Goal: Information Seeking & Learning: Learn about a topic

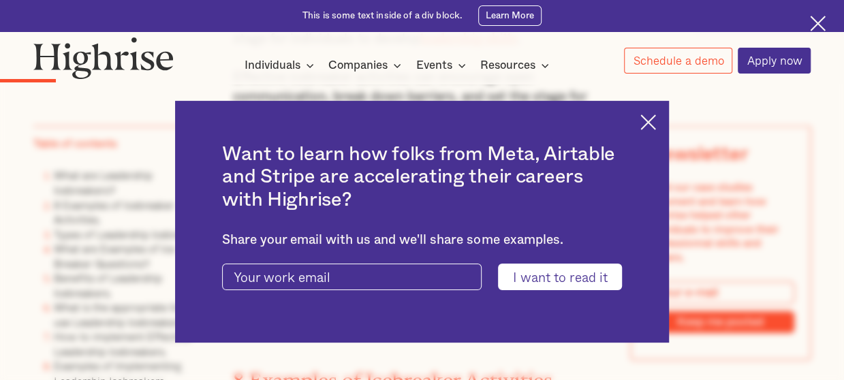
scroll to position [2022, 0]
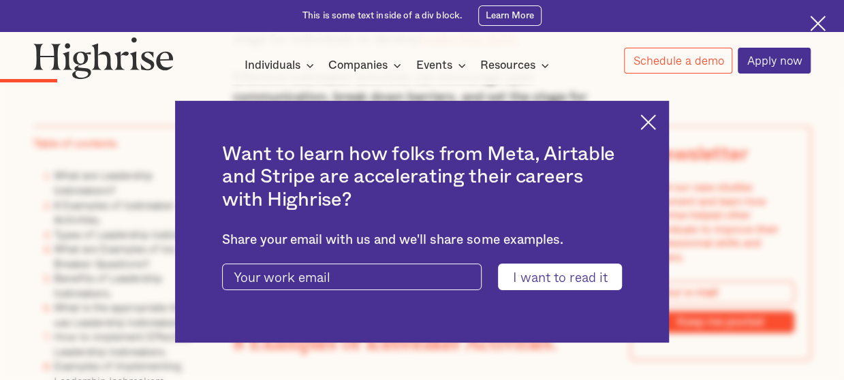
click at [656, 119] on img at bounding box center [648, 122] width 16 height 16
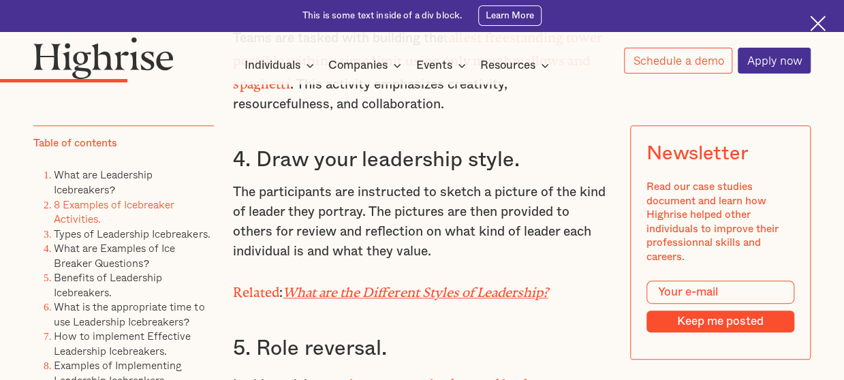
scroll to position [3179, 0]
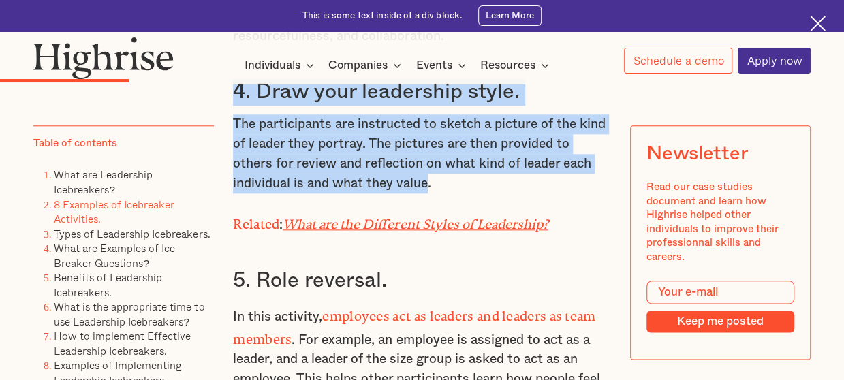
drag, startPoint x: 428, startPoint y: 193, endPoint x: 231, endPoint y: 103, distance: 216.6
drag, startPoint x: 231, startPoint y: 103, endPoint x: 259, endPoint y: 152, distance: 56.1
copy div "4. Draw your leadership style. The participants are instructed to sketch a pict…"
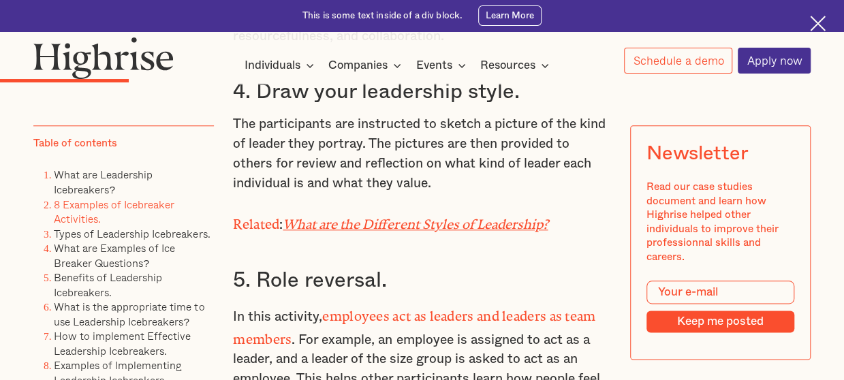
click at [484, 280] on h3 "5. Role reversal." at bounding box center [422, 281] width 378 height 27
click at [463, 225] on em "What are the Different Styles of Leadership?" at bounding box center [415, 220] width 265 height 9
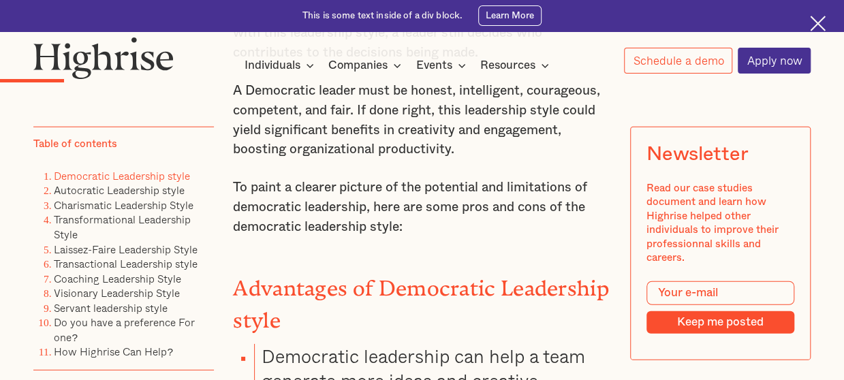
scroll to position [1838, 0]
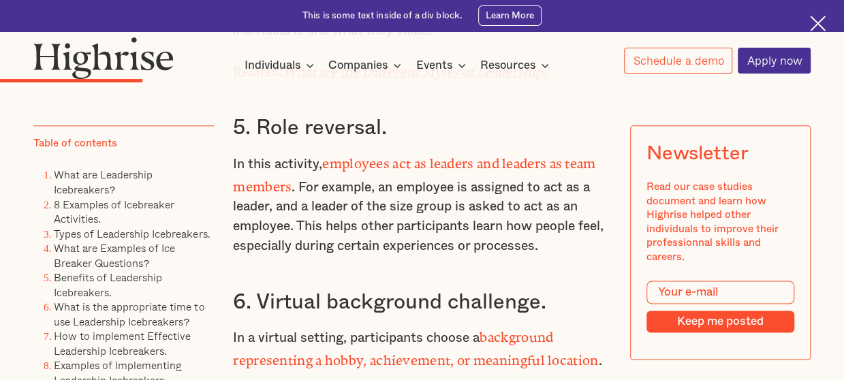
scroll to position [3301, 0]
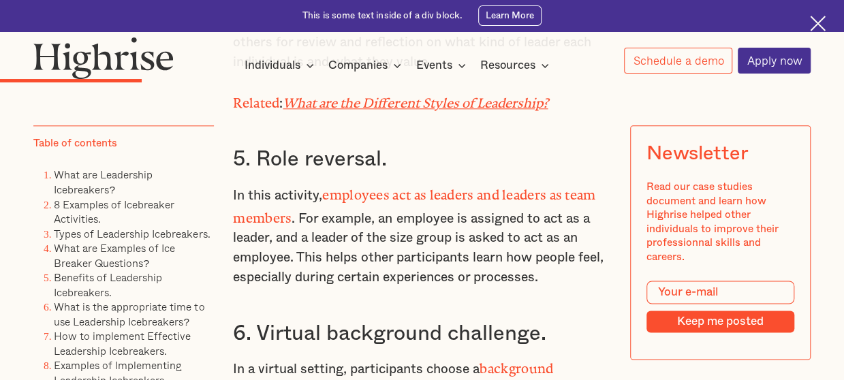
drag, startPoint x: 522, startPoint y: 308, endPoint x: 229, endPoint y: 192, distance: 314.8
drag, startPoint x: 229, startPoint y: 192, endPoint x: 276, endPoint y: 240, distance: 67.9
copy div "7. Leadership superpowers In this activity, participants share one "superpower"…"
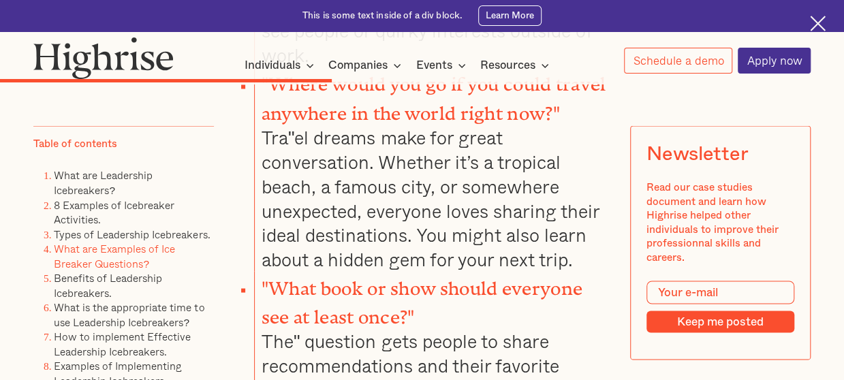
scroll to position [6296, 0]
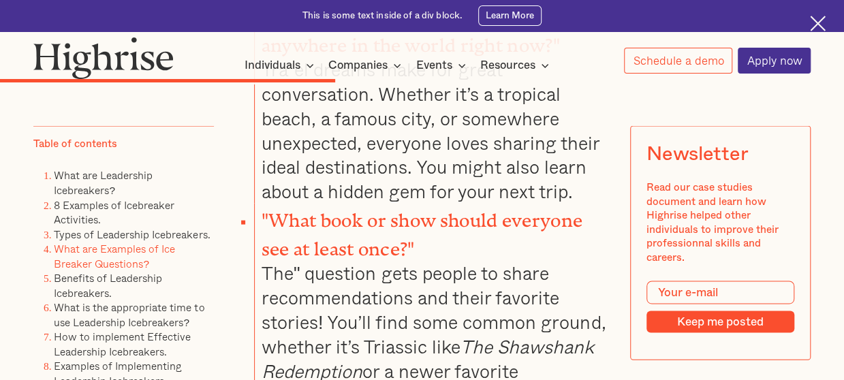
drag, startPoint x: 480, startPoint y: 228, endPoint x: 268, endPoint y: 89, distance: 253.6
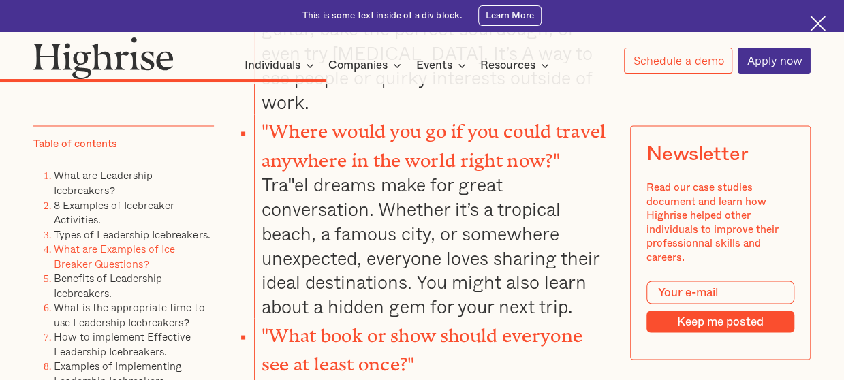
scroll to position [6160, 0]
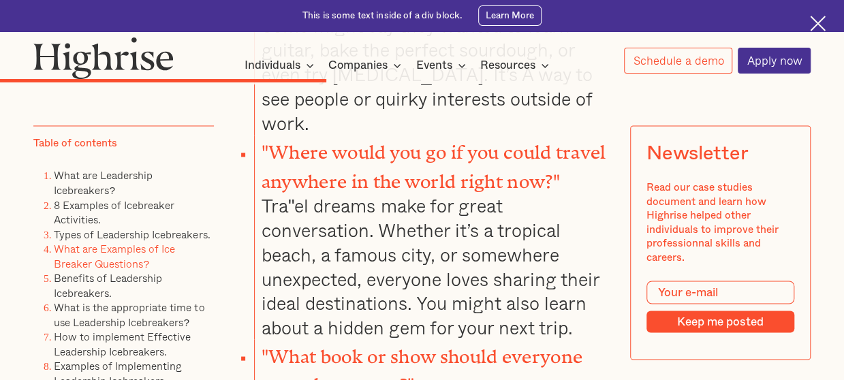
drag, startPoint x: 479, startPoint y: 362, endPoint x: 259, endPoint y: 187, distance: 281.0
drag, startPoint x: 259, startPoint y: 187, endPoint x: 282, endPoint y: 223, distance: 43.4
copy li ""What's the best piece of advice you've received?" The other is a little more t…"
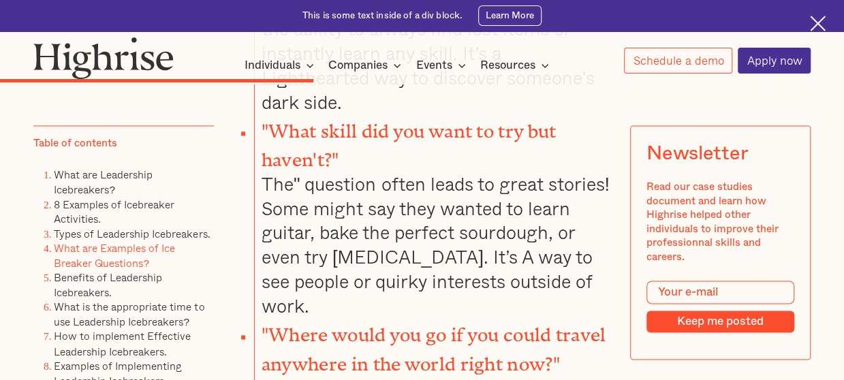
scroll to position [5956, 0]
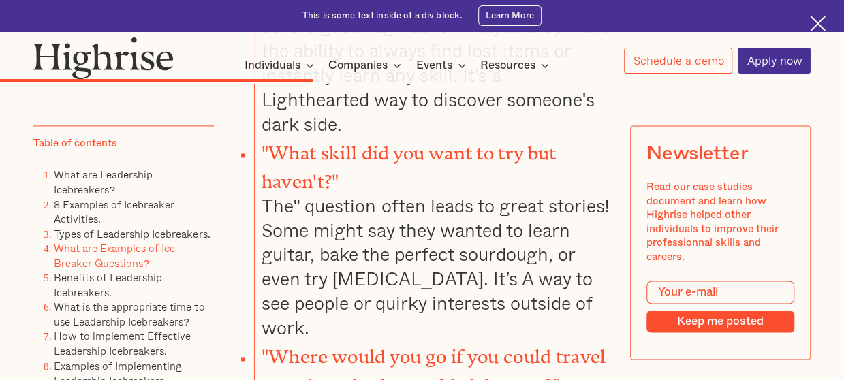
drag, startPoint x: 339, startPoint y: 366, endPoint x: 258, endPoint y: 172, distance: 210.3
drag, startPoint x: 258, startPoint y: 172, endPoint x: 297, endPoint y: 221, distance: 62.0
copy li ""What book or show should everyone see at least once?" The" question gets peopl…"
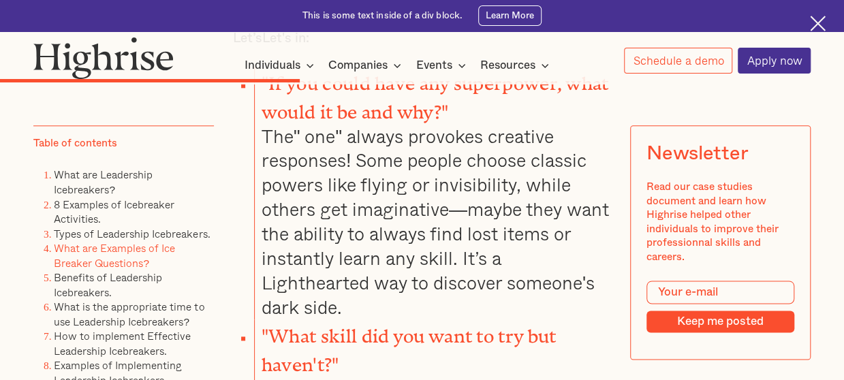
scroll to position [5751, 0]
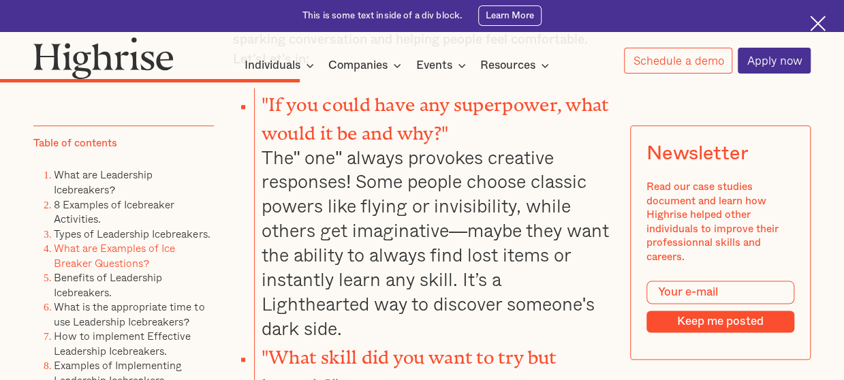
drag, startPoint x: 574, startPoint y: 349, endPoint x: 246, endPoint y: 178, distance: 370.3
drag, startPoint x: 246, startPoint y: 178, endPoint x: 359, endPoint y: 208, distance: 117.6
copy li ""Where would you go if you could travel anywhere in the world right now?" Tra"e…"
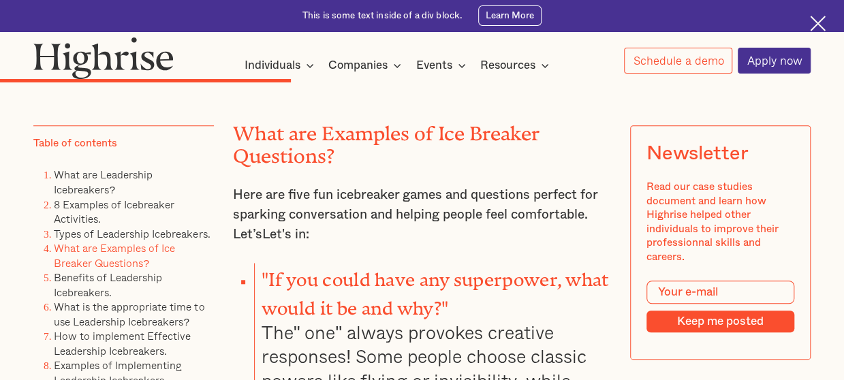
scroll to position [5547, 0]
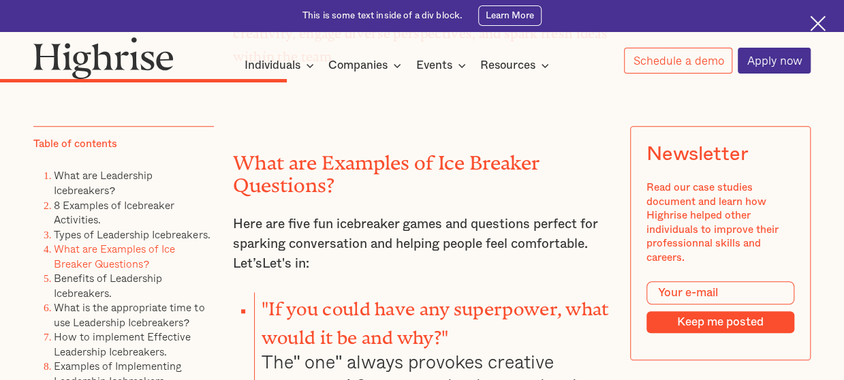
drag, startPoint x: 304, startPoint y: 355, endPoint x: 257, endPoint y: 178, distance: 183.6
drag, startPoint x: 257, startPoint y: 178, endPoint x: 295, endPoint y: 234, distance: 68.2
copy li ""What skill did you want to try but haven't?" The" question often leads to grea…"
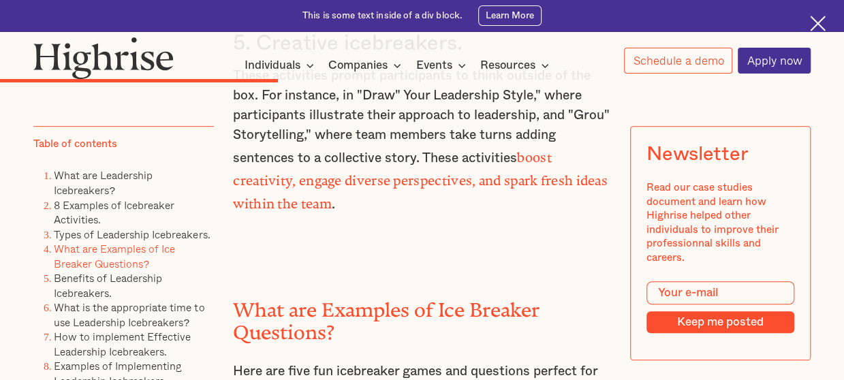
scroll to position [5343, 0]
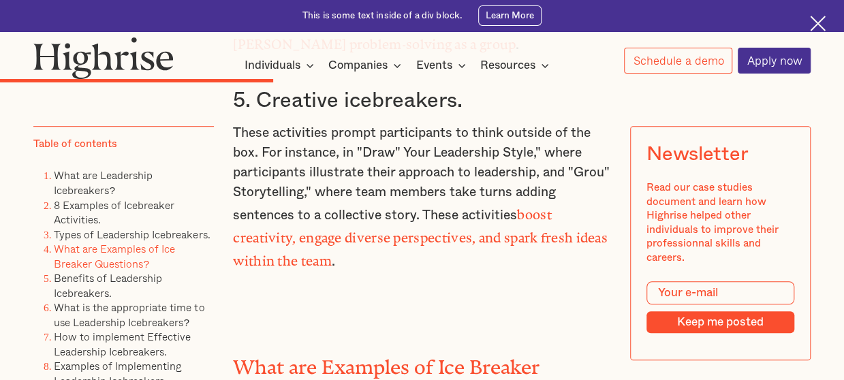
drag, startPoint x: 339, startPoint y: 362, endPoint x: 261, endPoint y: 137, distance: 238.3
drag, startPoint x: 261, startPoint y: 137, endPoint x: 346, endPoint y: 225, distance: 121.8
copy li ""If you could have any superpower, what would it be and why?" The" one" always …"
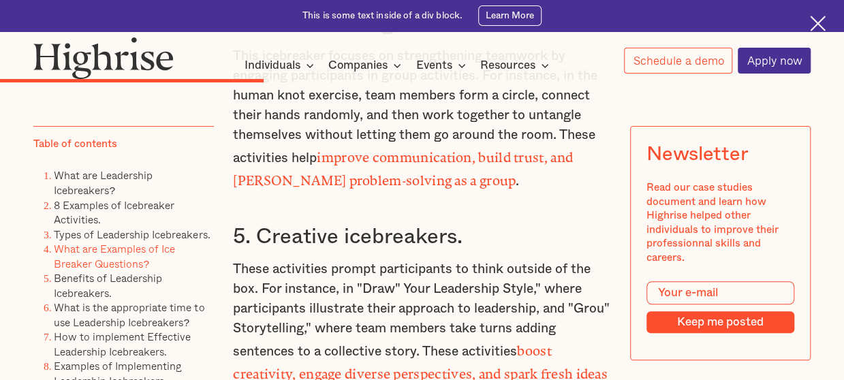
scroll to position [5139, 0]
